Goal: Task Accomplishment & Management: Manage account settings

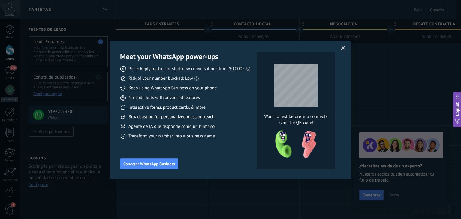
click at [345, 47] on icon "button" at bounding box center [343, 48] width 5 height 5
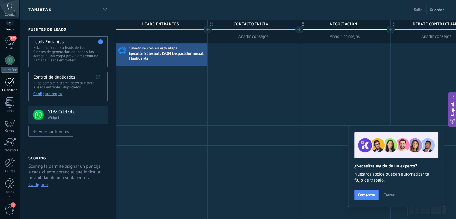
scroll to position [30, 0]
click at [10, 159] on div at bounding box center [10, 162] width 10 height 10
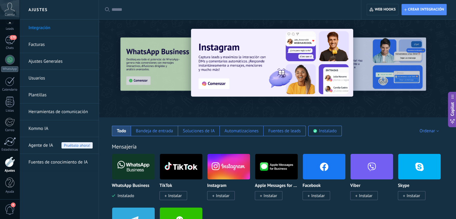
click at [65, 63] on link "Ajustes Generales" at bounding box center [60, 61] width 64 height 17
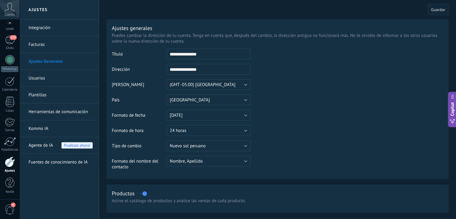
click at [64, 46] on link "Facturas" at bounding box center [60, 44] width 64 height 17
